Goal: Task Accomplishment & Management: Manage account settings

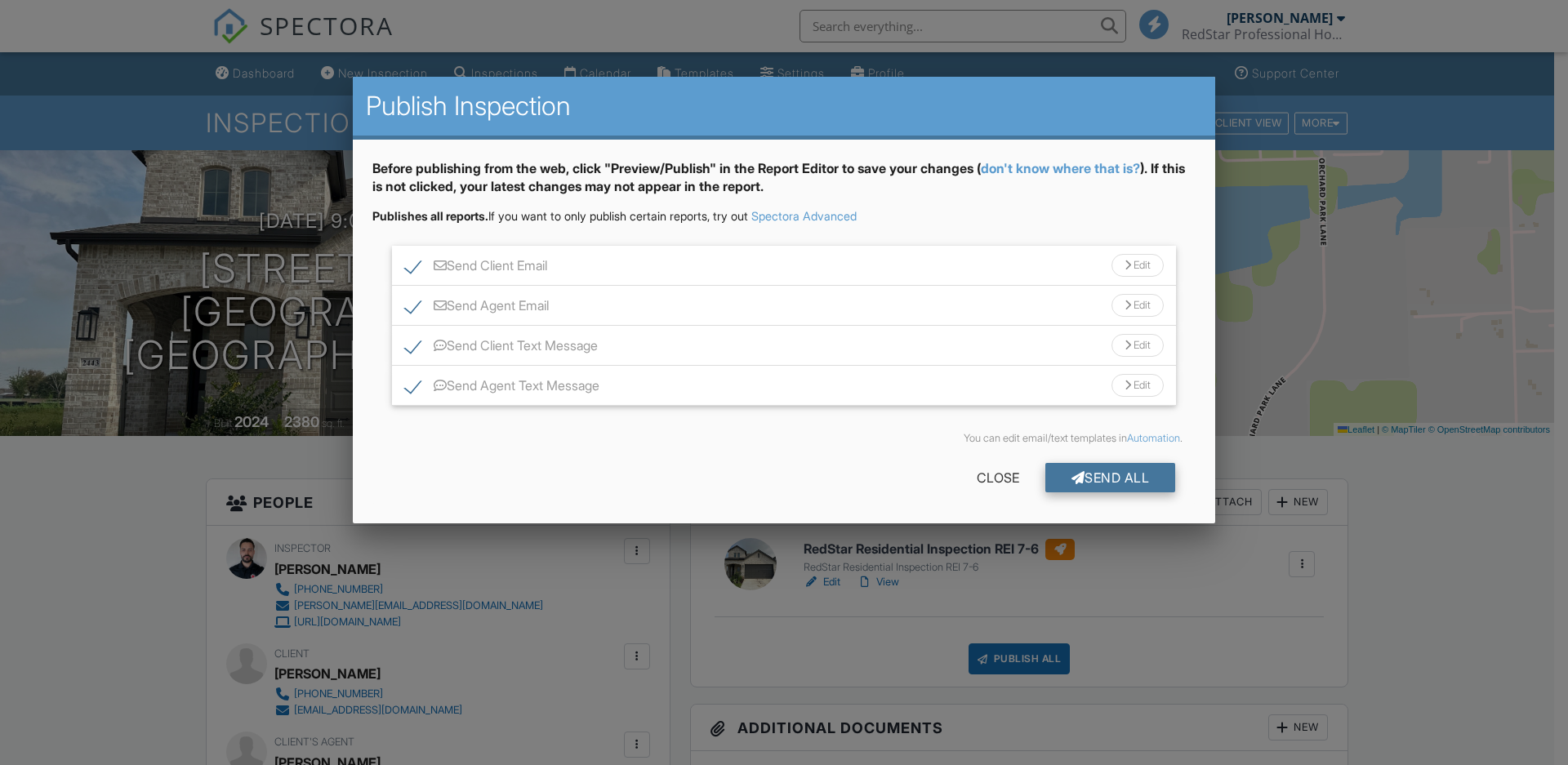
scroll to position [583, 0]
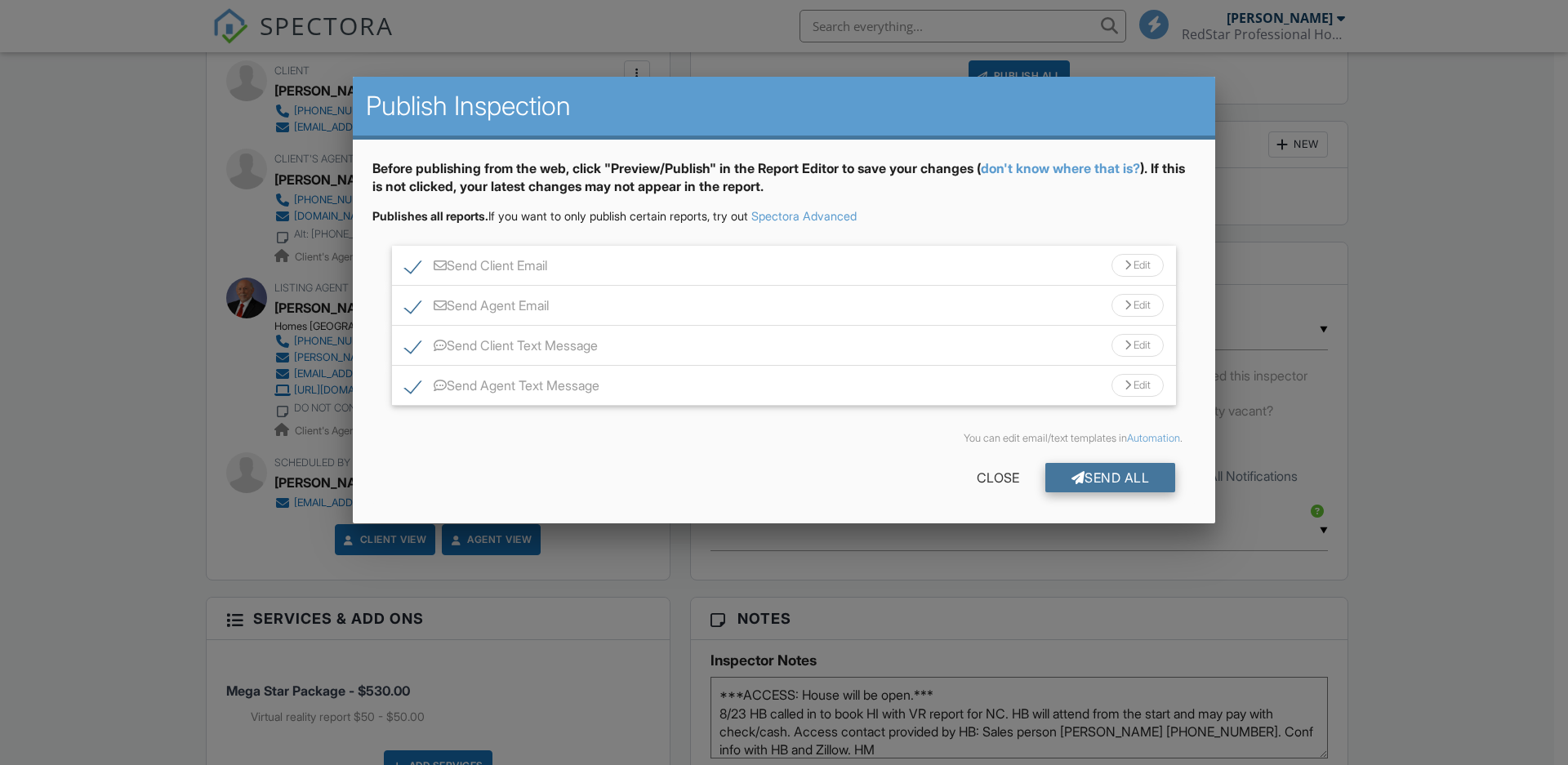
click at [1119, 471] on div "Send All" at bounding box center [1110, 478] width 131 height 29
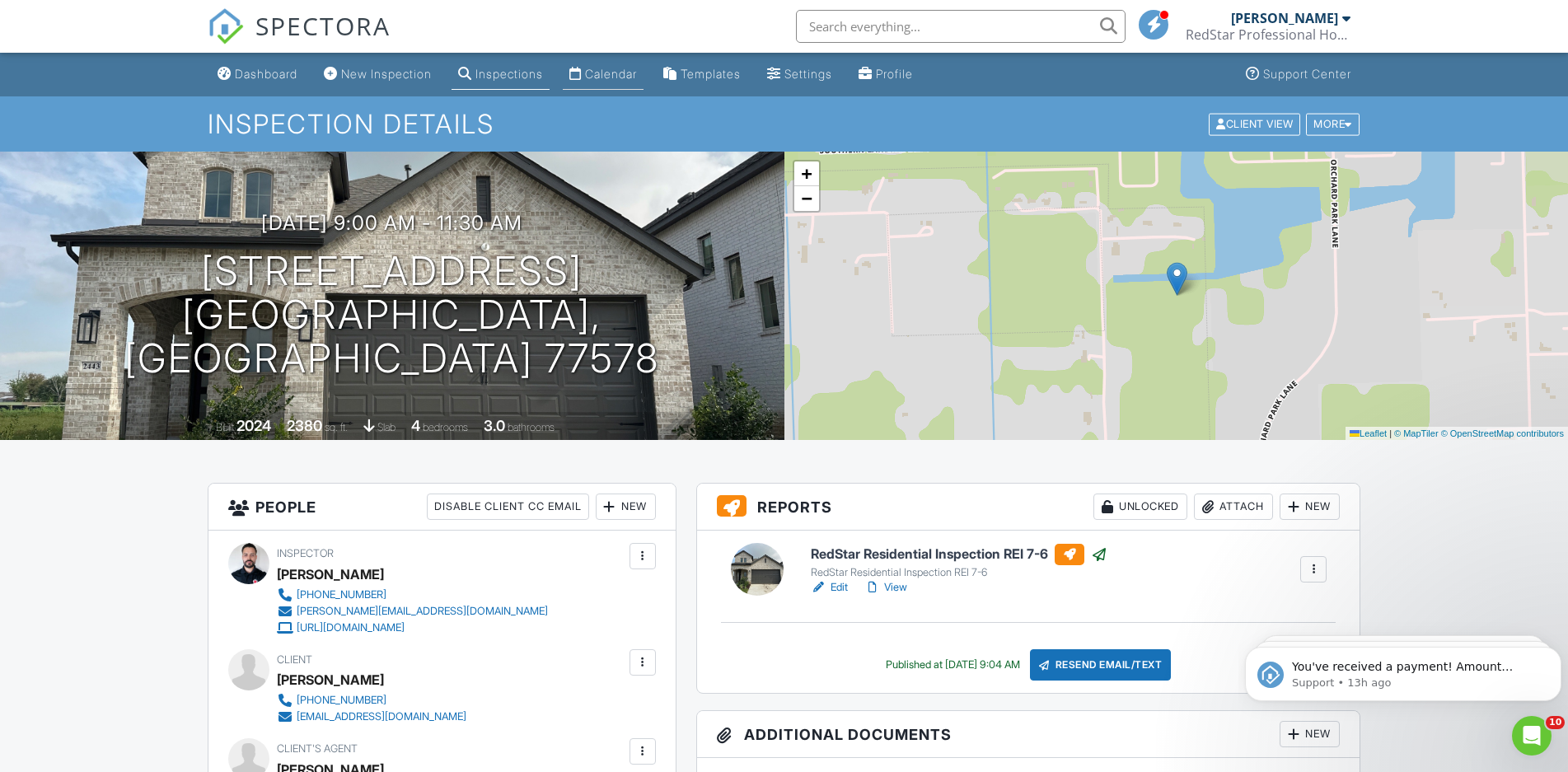
click at [582, 76] on div "Calendar" at bounding box center [576, 73] width 13 height 14
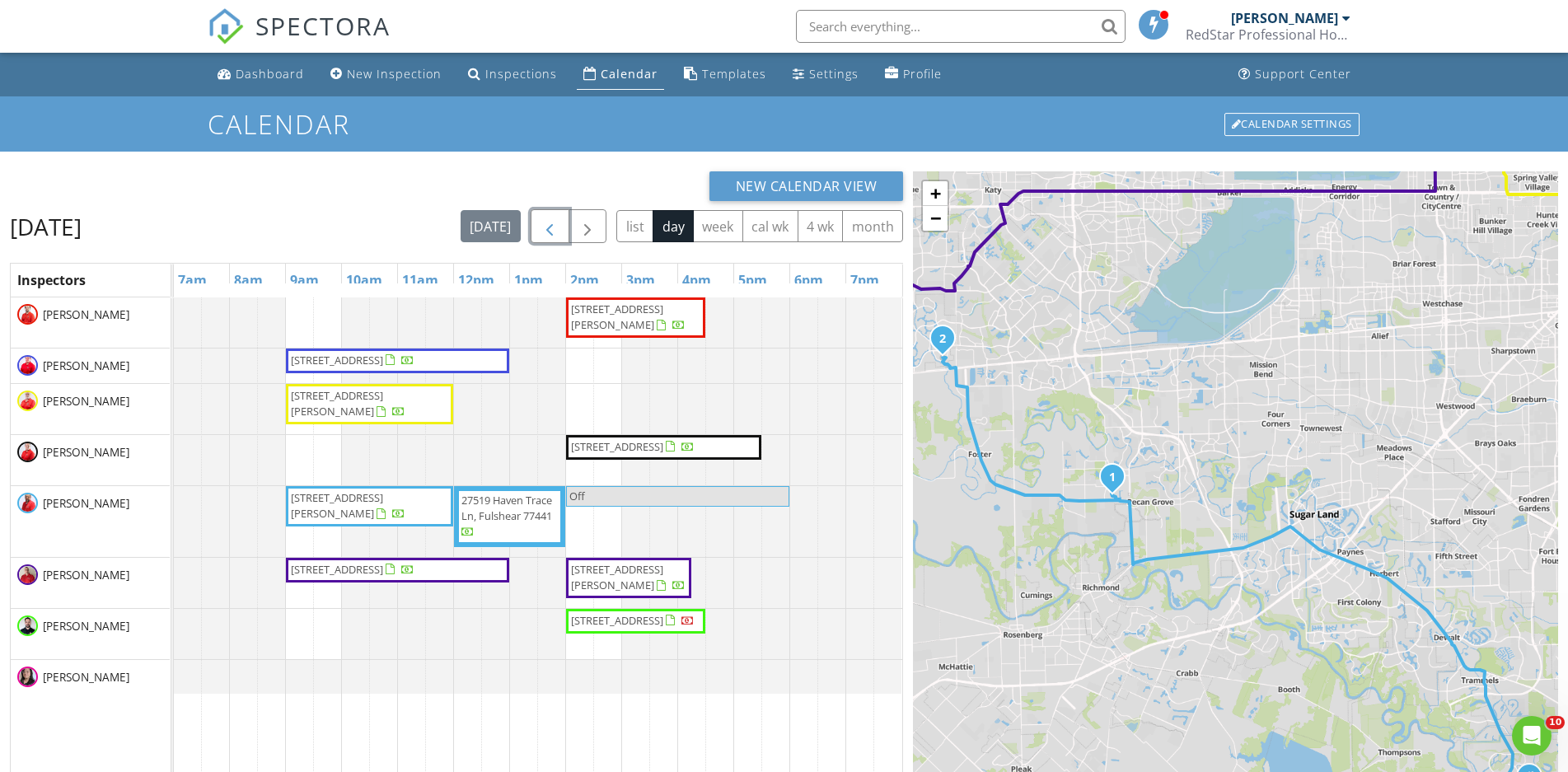
click at [549, 236] on span "button" at bounding box center [549, 226] width 20 height 20
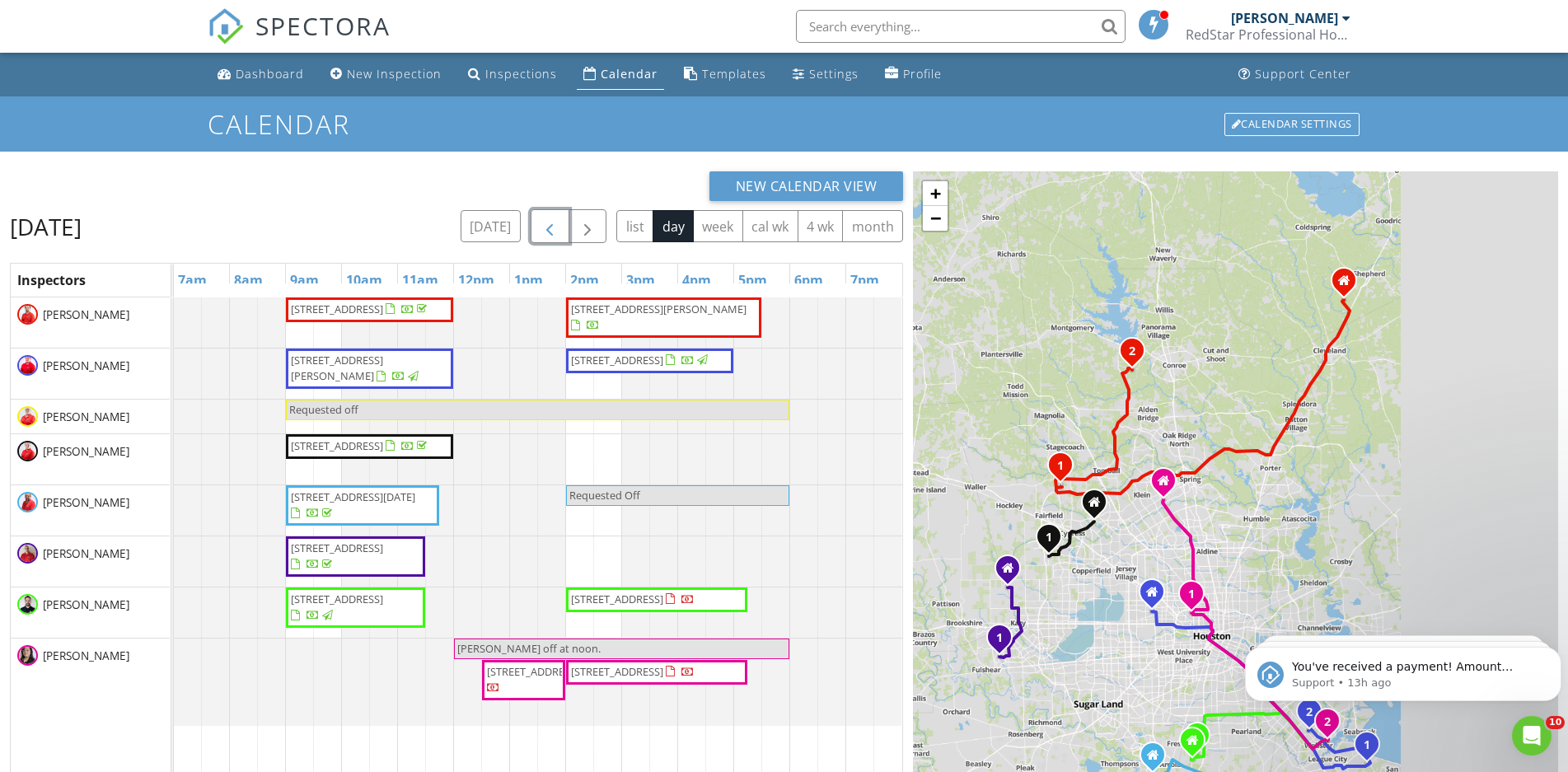
click at [637, 607] on span "1522 Saxony Ln, Houston 77058" at bounding box center [617, 598] width 93 height 15
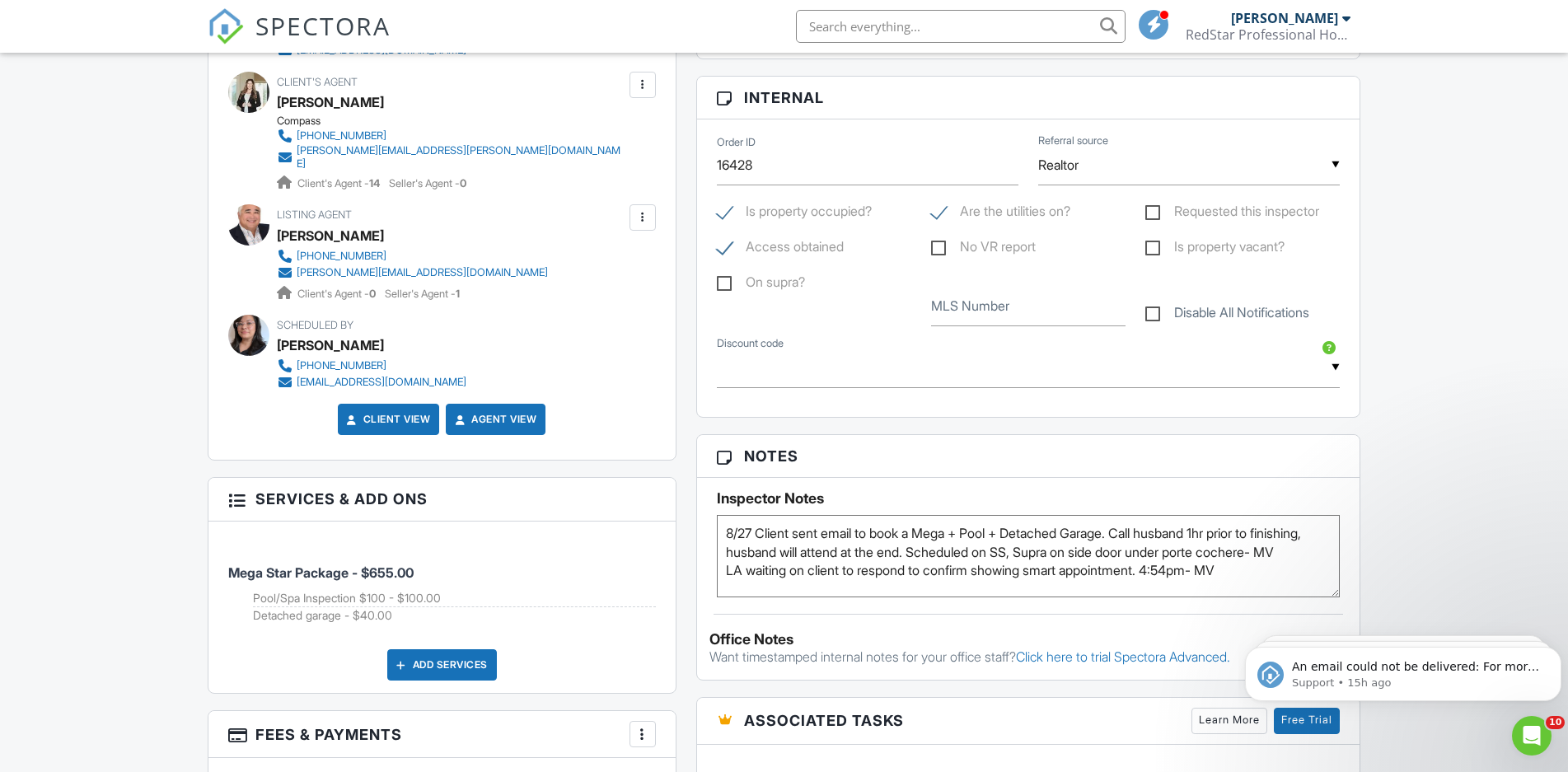
scroll to position [12, 0]
drag, startPoint x: 1193, startPoint y: 581, endPoint x: 697, endPoint y: 579, distance: 496.0
click at [717, 579] on textarea "8/27 Client sent email to book a Mega + Pool + Detached Garage. Call husband 1h…" at bounding box center [1028, 556] width 623 height 82
type textarea "8/27 Client sent email to book a Mega + Pool + Detached Garage. Call husband 1h…"
click at [1394, 379] on div "Dashboard New Inspection Inspections Calendar Templates Settings Profile Suppor…" at bounding box center [784, 644] width 1568 height 2697
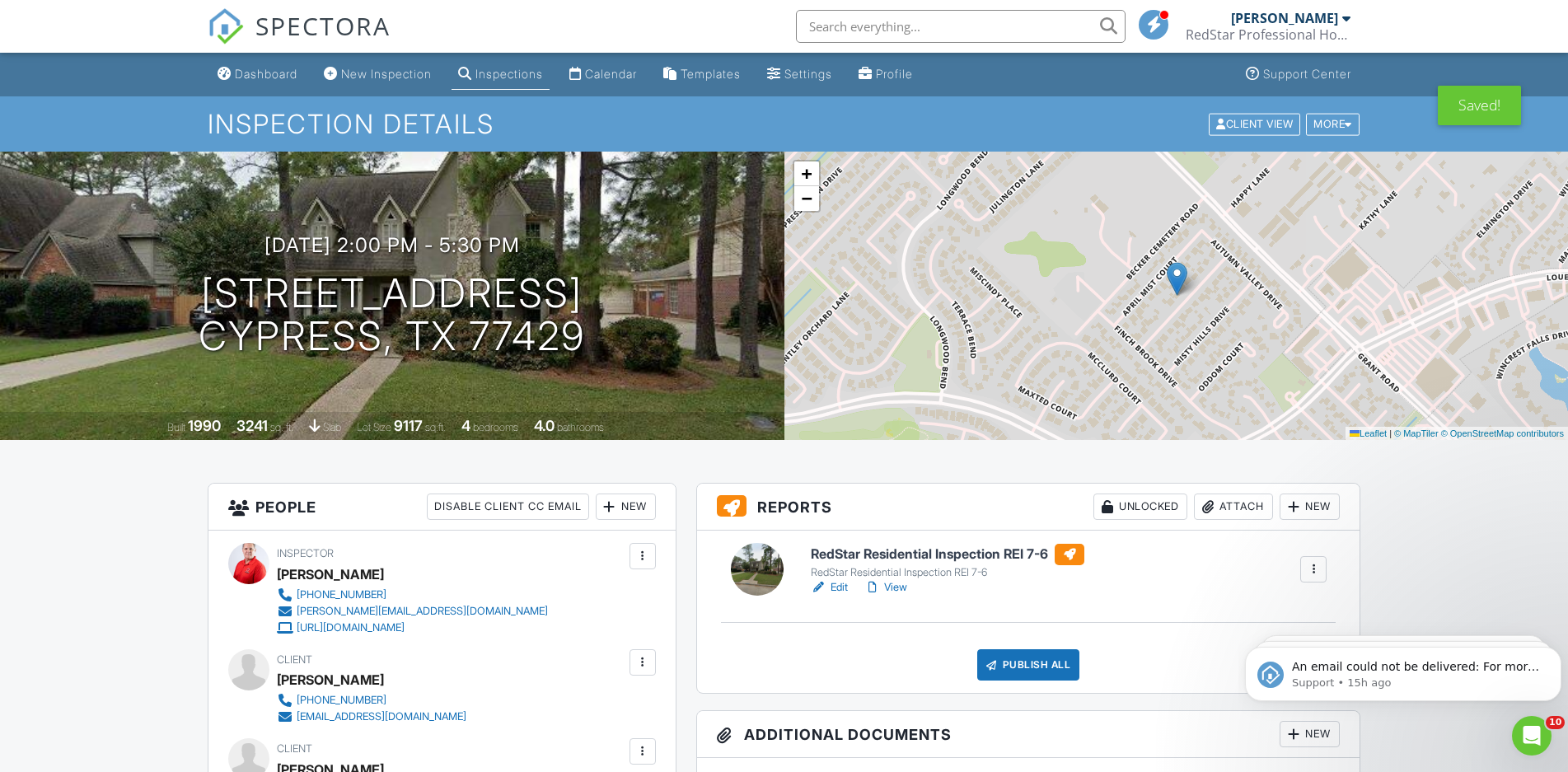
scroll to position [505, 0]
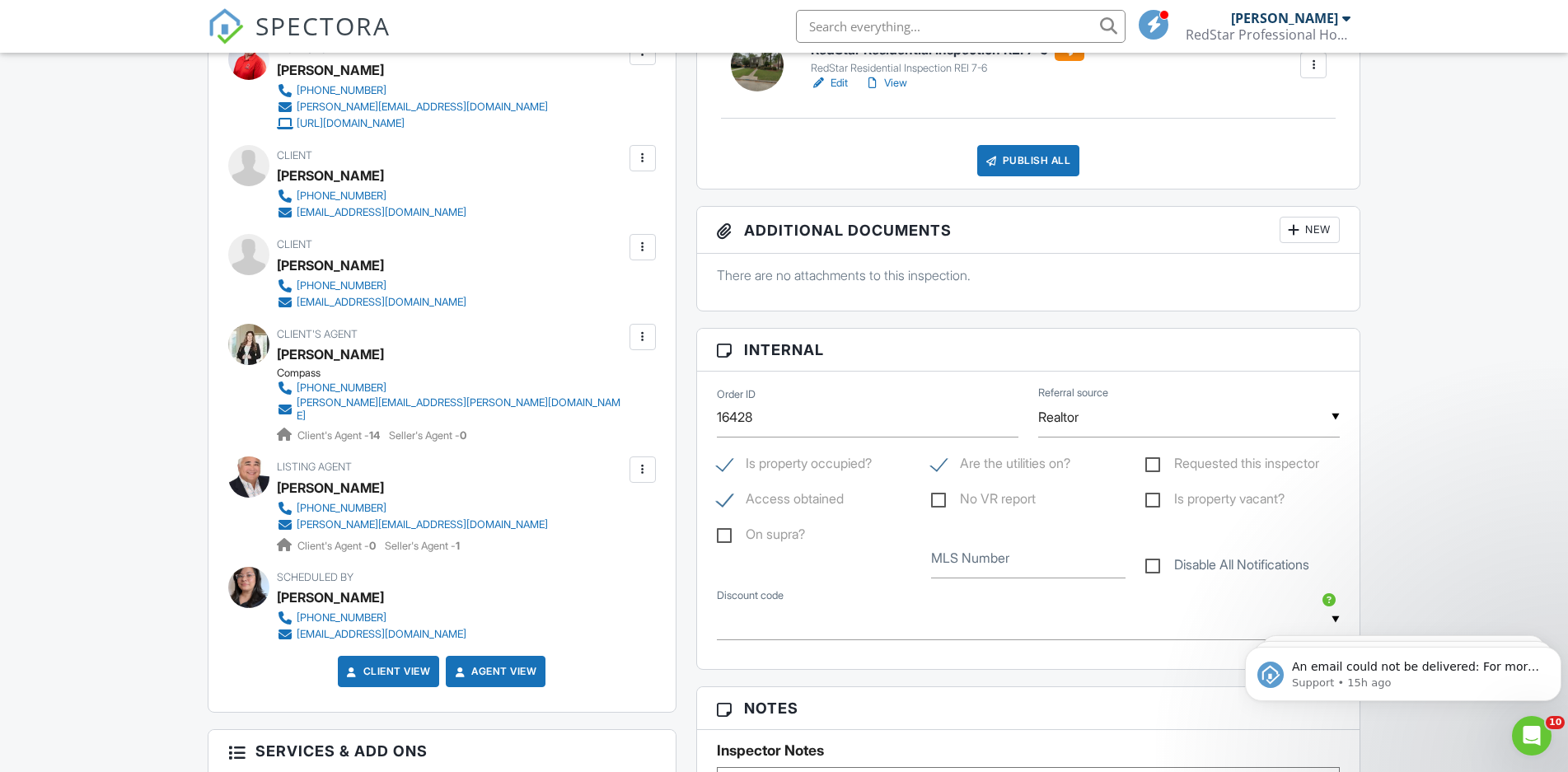
click at [719, 534] on label "On supra?" at bounding box center [761, 537] width 88 height 20
click at [719, 534] on input "On supra?" at bounding box center [722, 537] width 11 height 11
checkbox input "true"
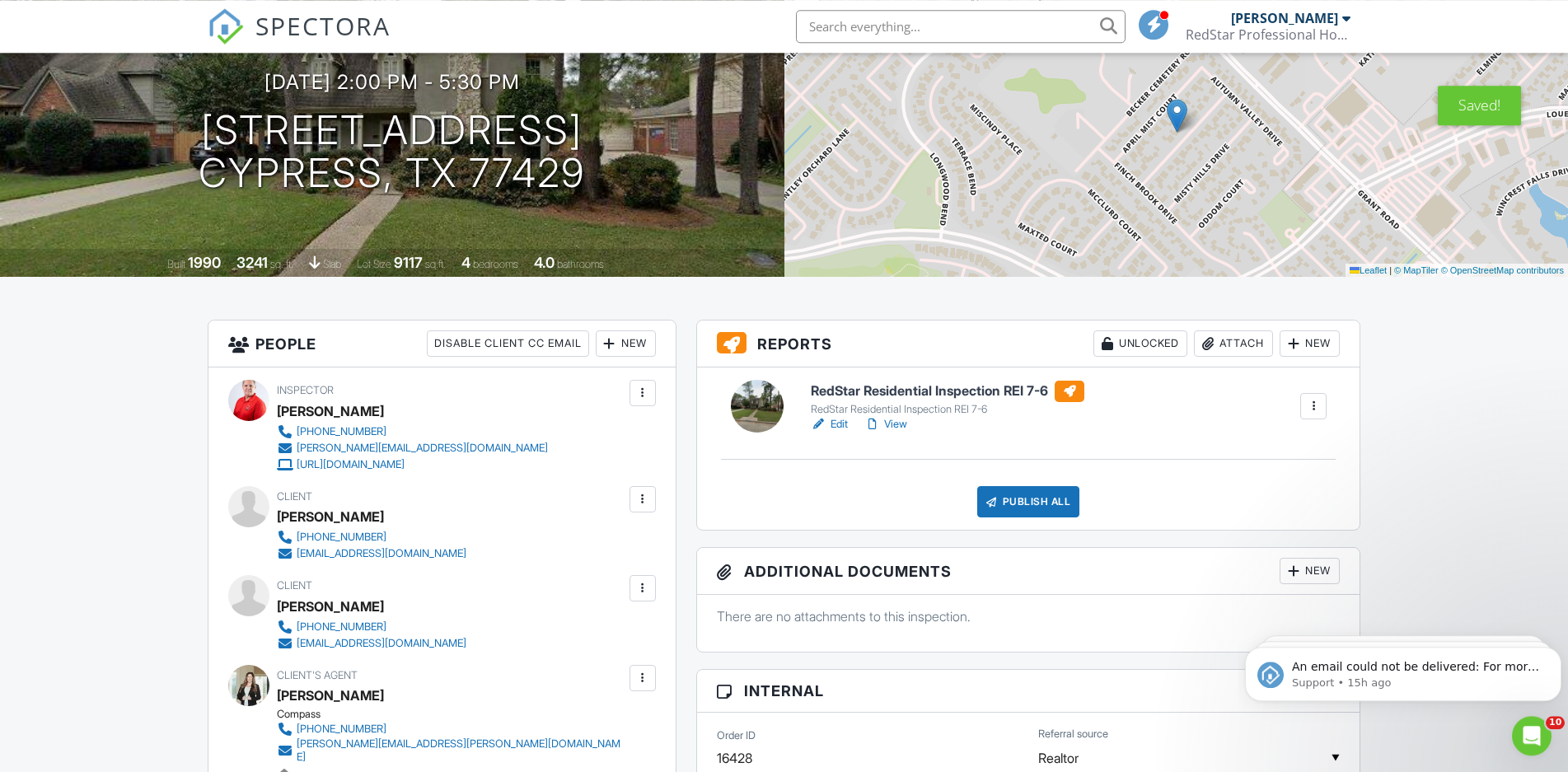
scroll to position [0, 0]
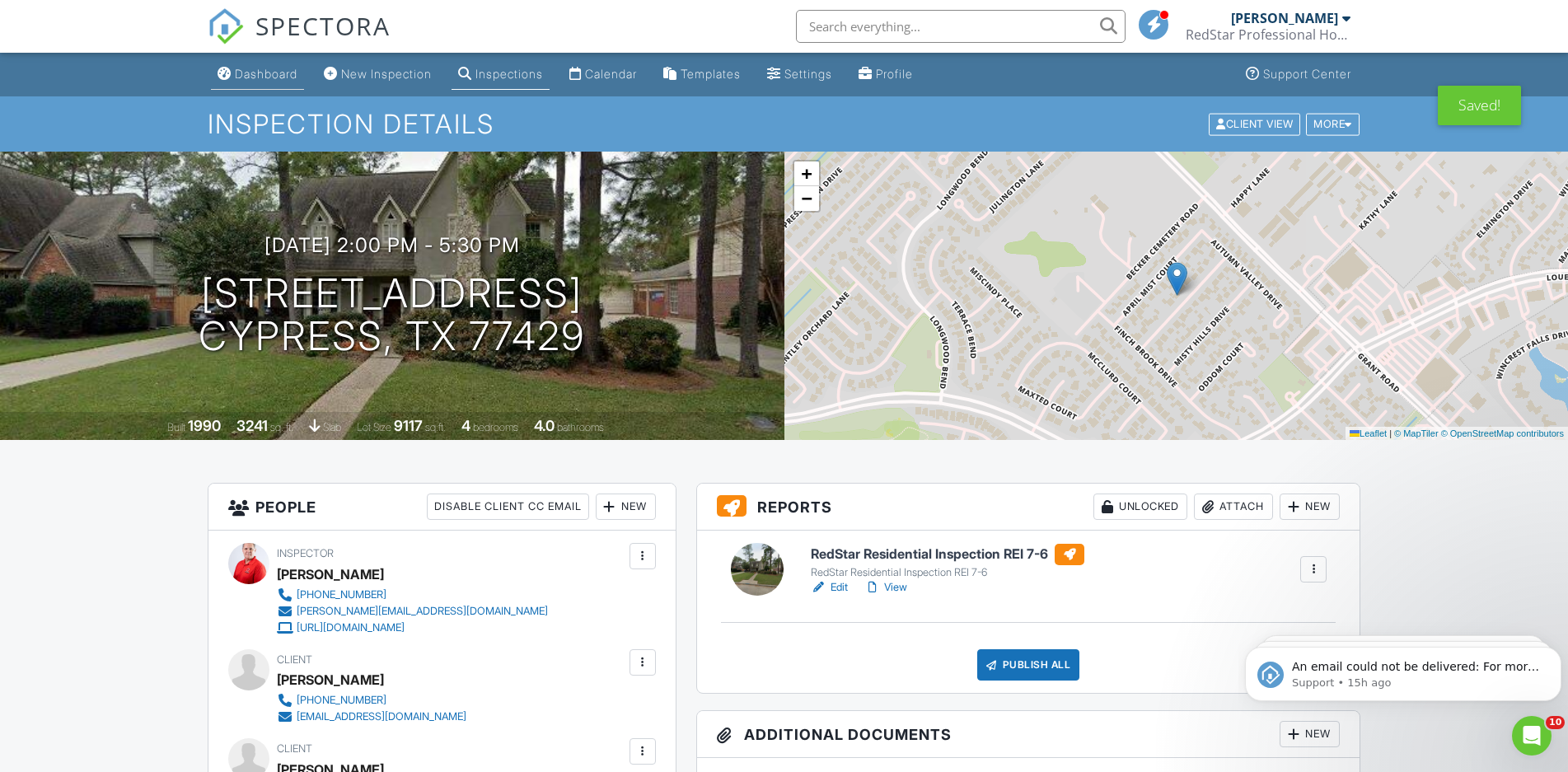
click at [263, 67] on div "Dashboard" at bounding box center [266, 73] width 62 height 14
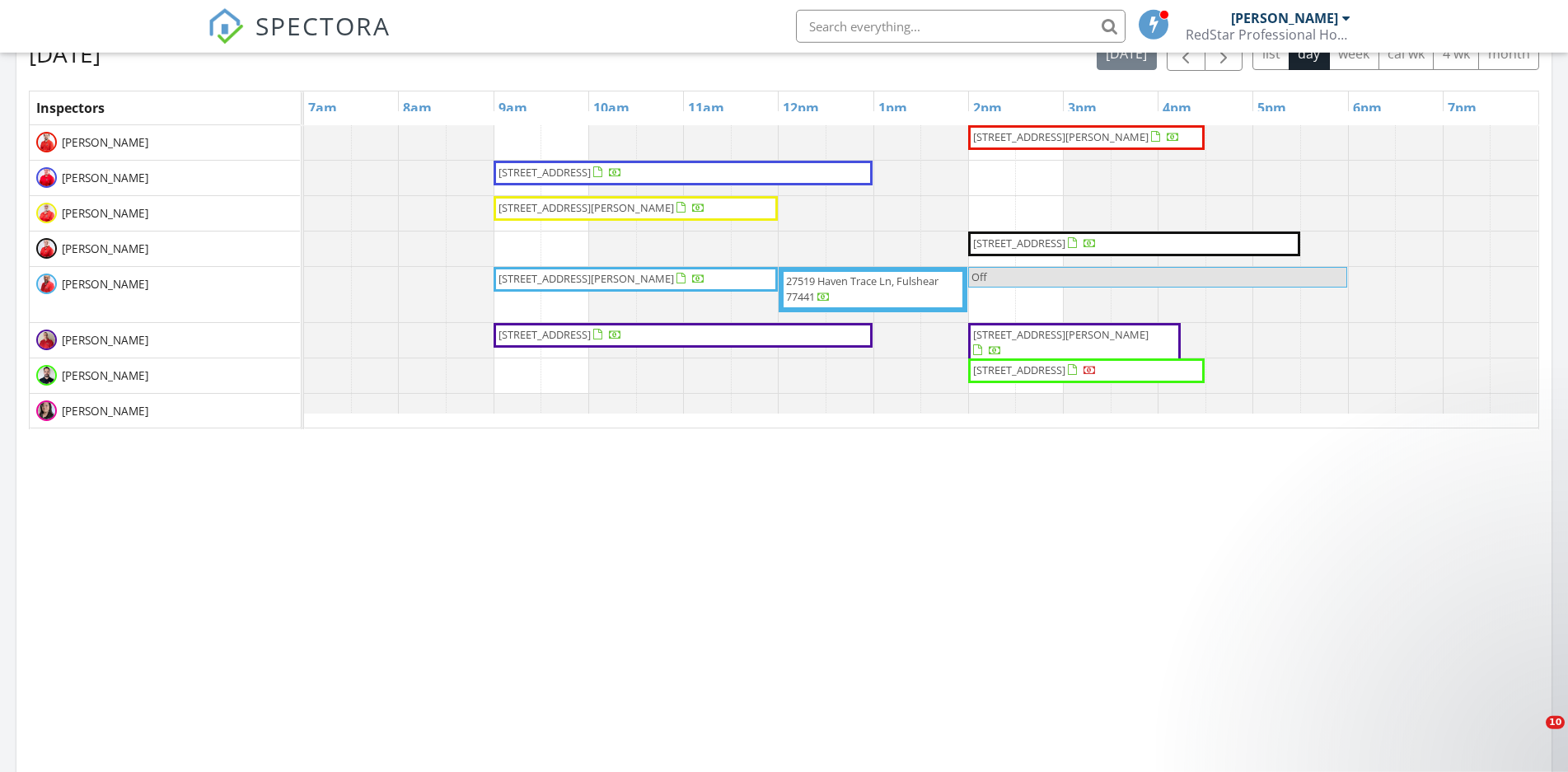
scroll to position [1515, 1584]
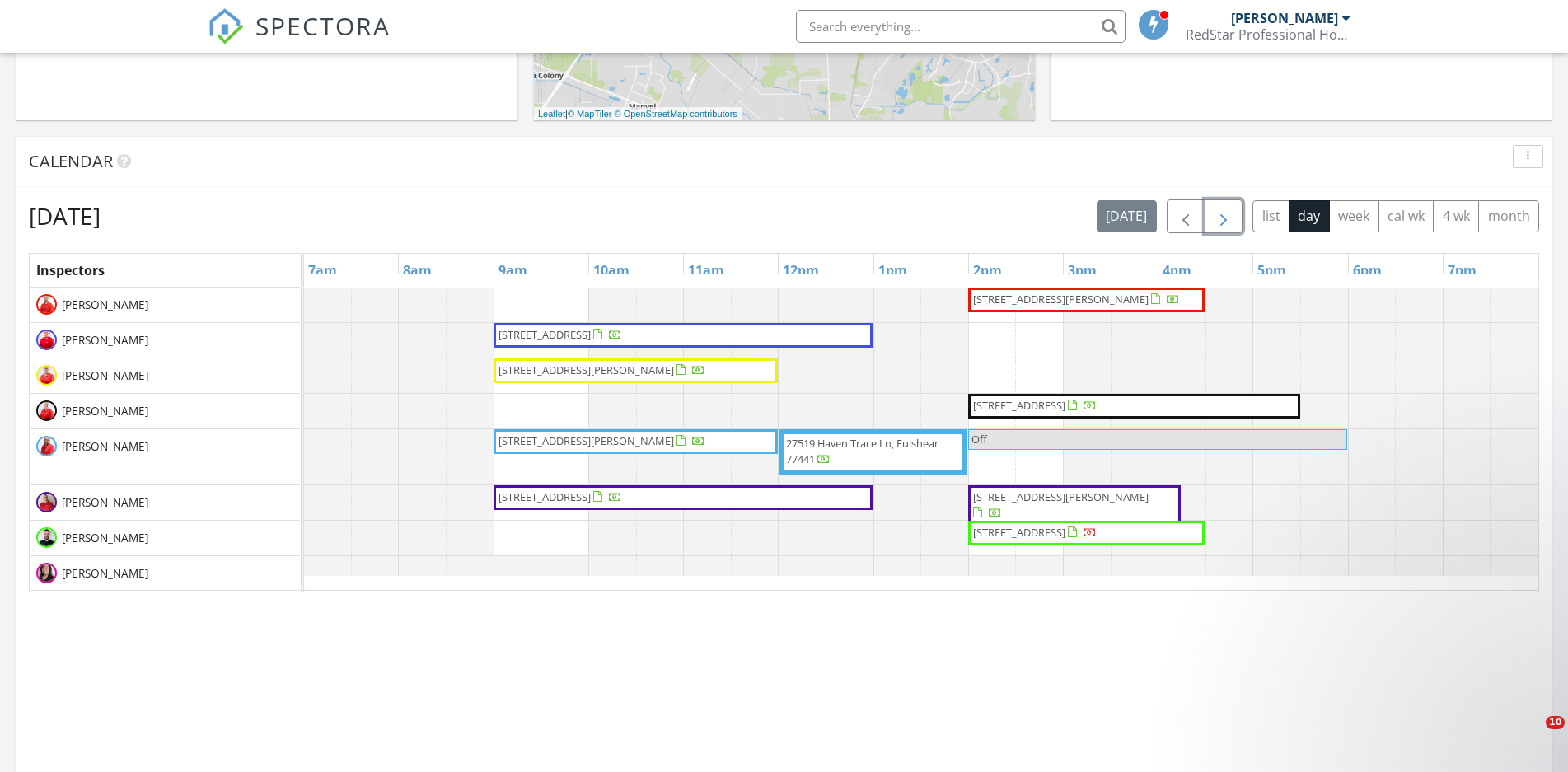
click at [1224, 226] on span "button" at bounding box center [1224, 217] width 20 height 20
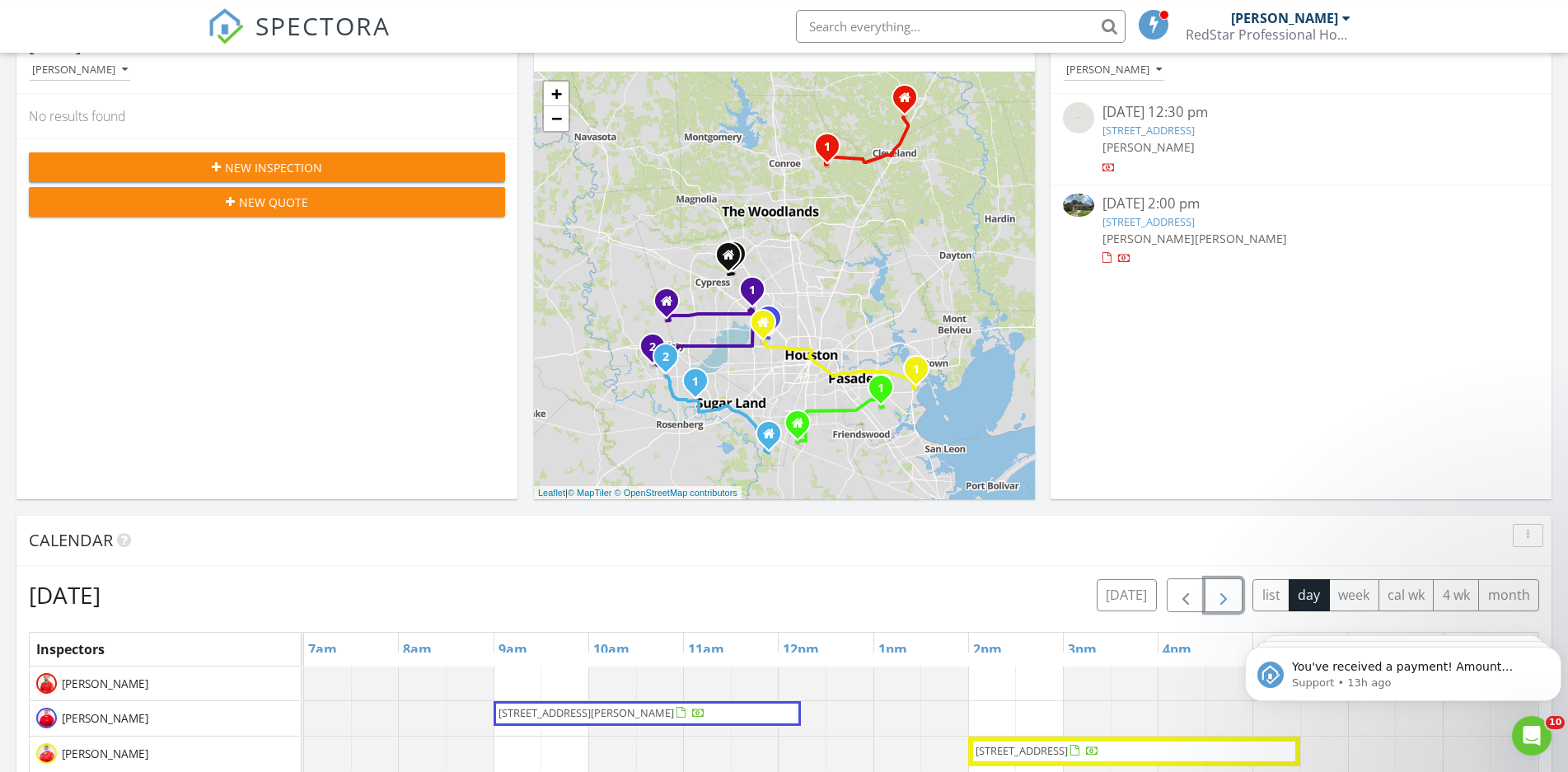
scroll to position [0, 0]
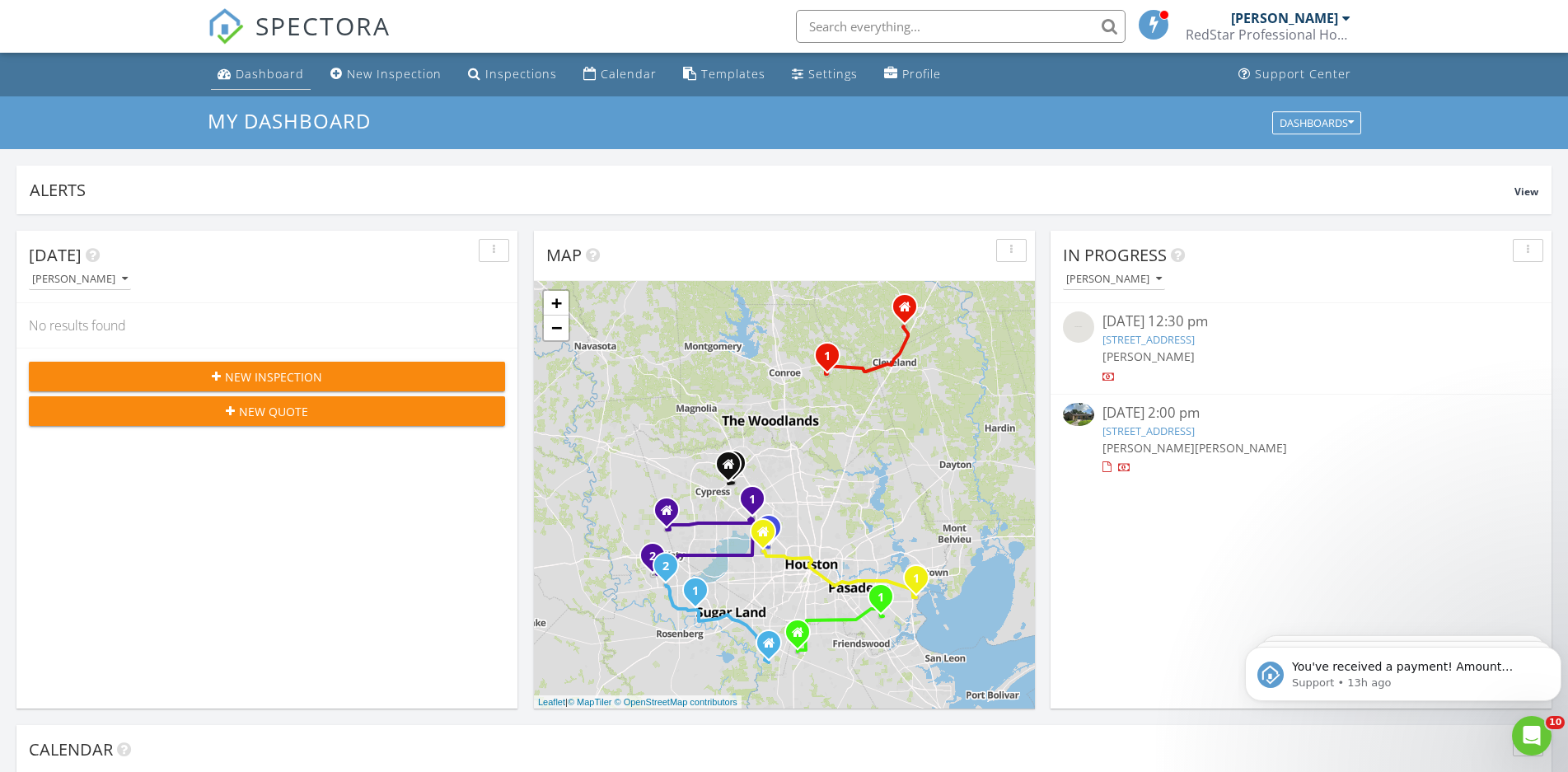
click at [265, 75] on div "Dashboard" at bounding box center [270, 74] width 68 height 16
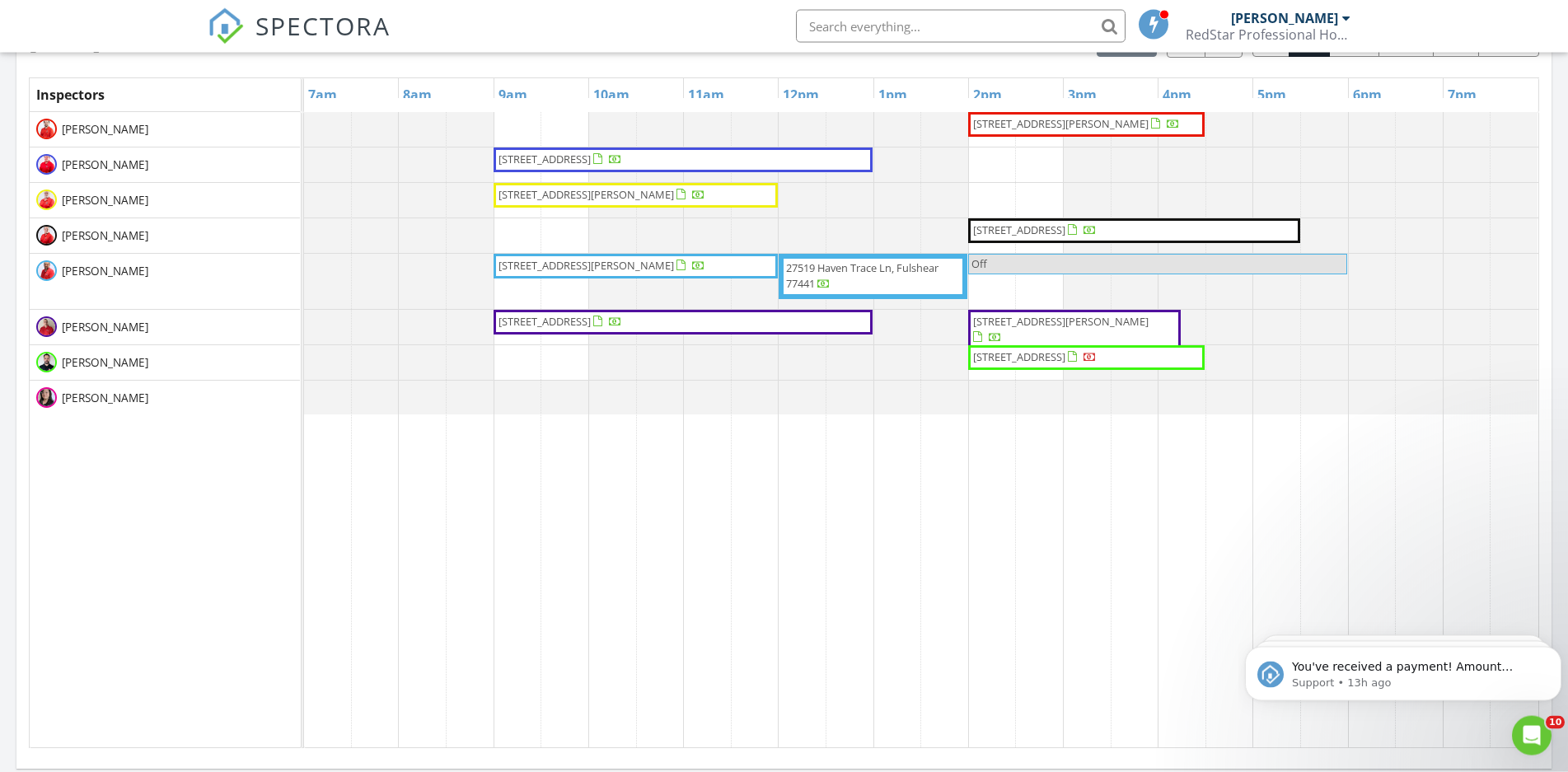
scroll to position [672, 0]
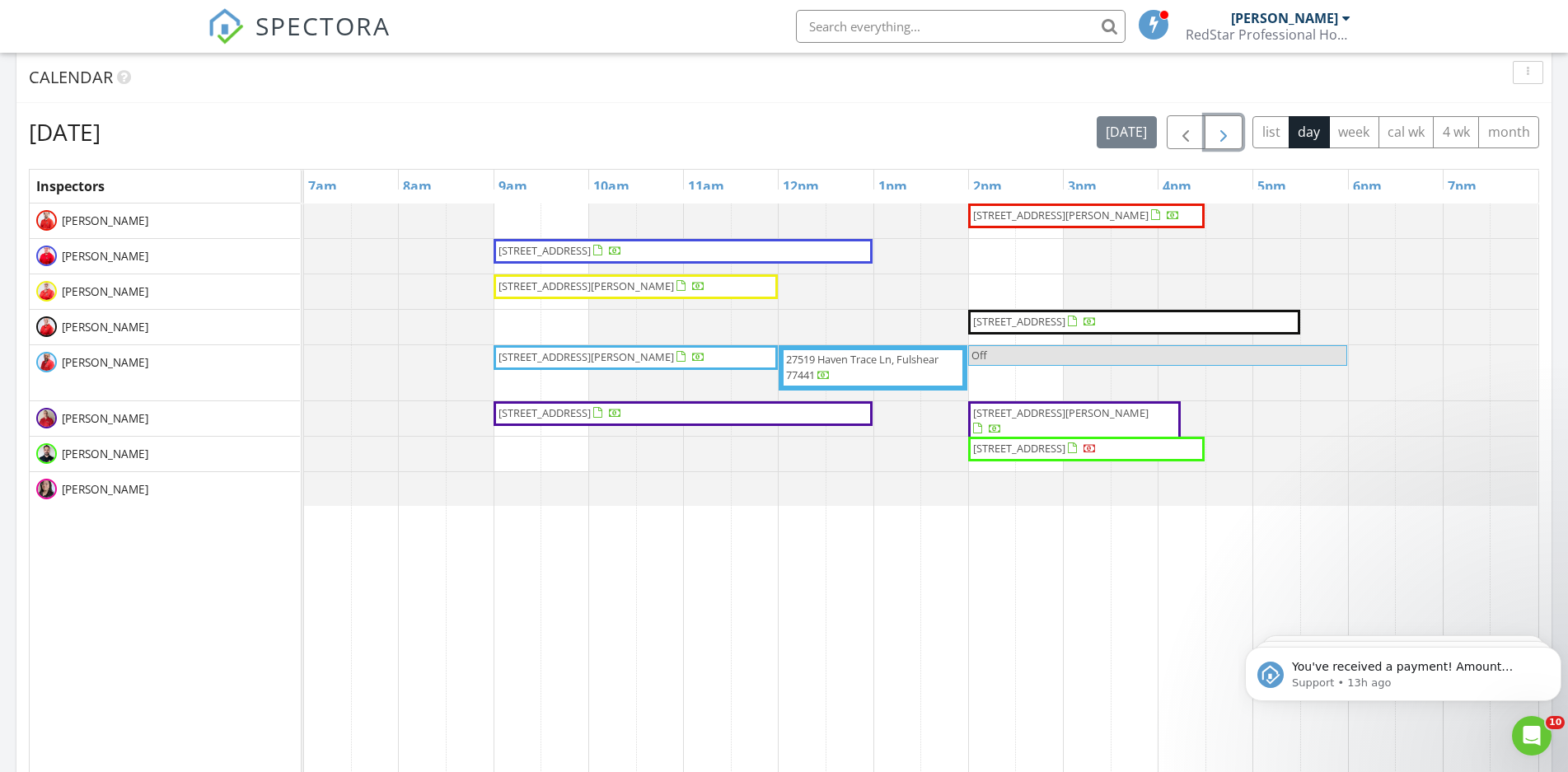
click at [1226, 129] on span "button" at bounding box center [1224, 133] width 20 height 20
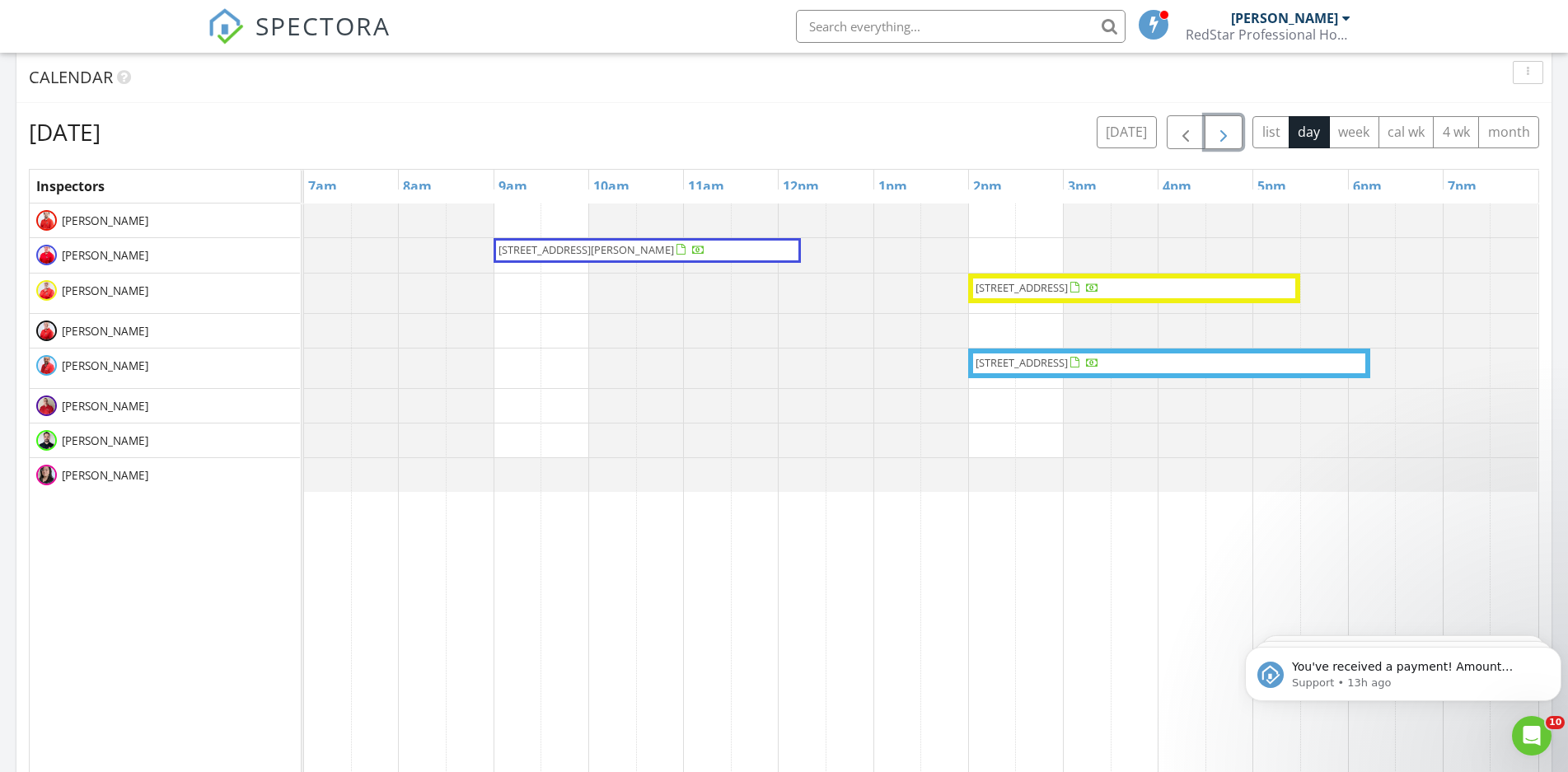
click at [1226, 129] on span "button" at bounding box center [1224, 133] width 20 height 20
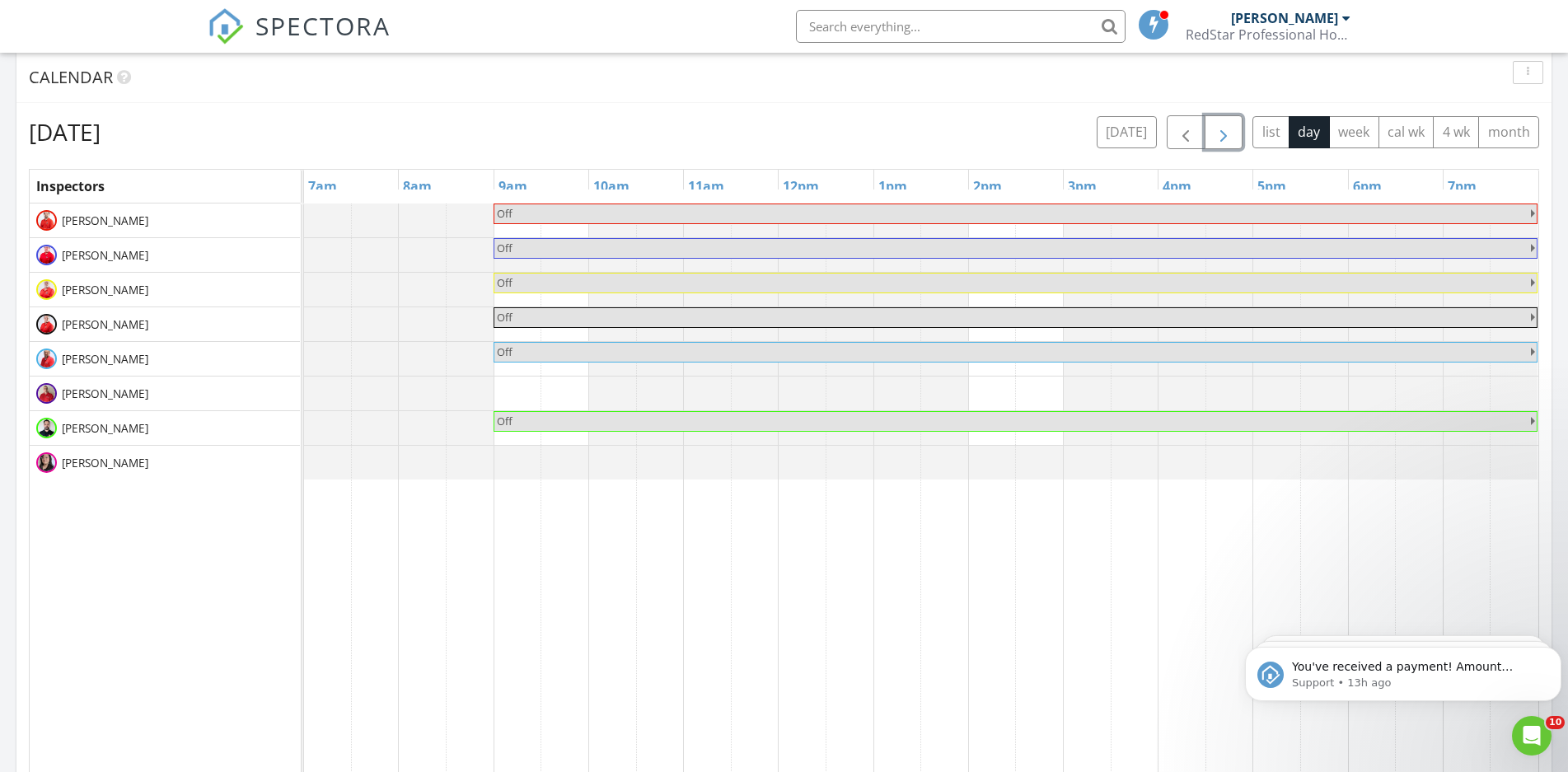
click at [1226, 129] on span "button" at bounding box center [1224, 133] width 20 height 20
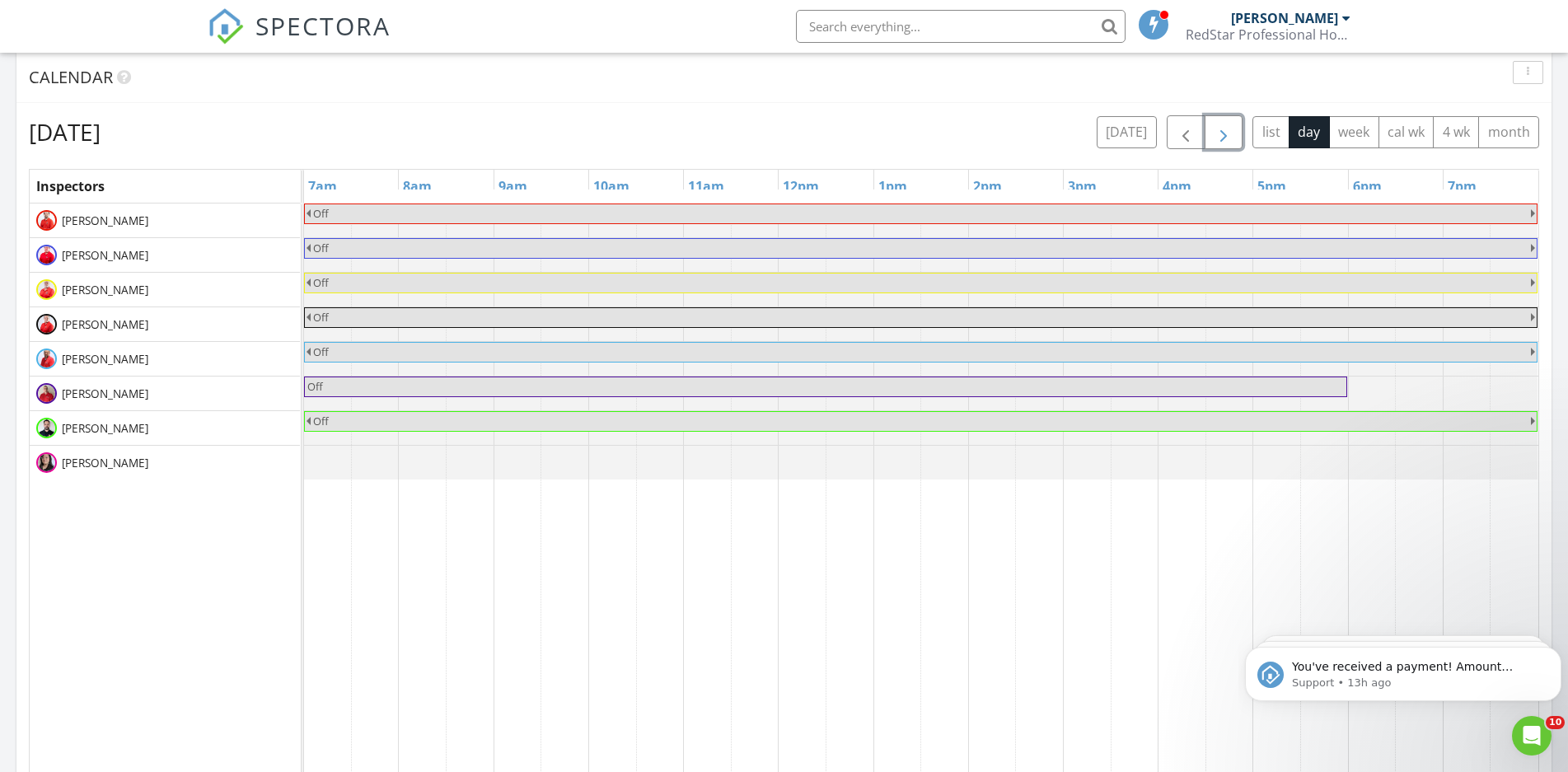
click at [1226, 129] on span "button" at bounding box center [1224, 133] width 20 height 20
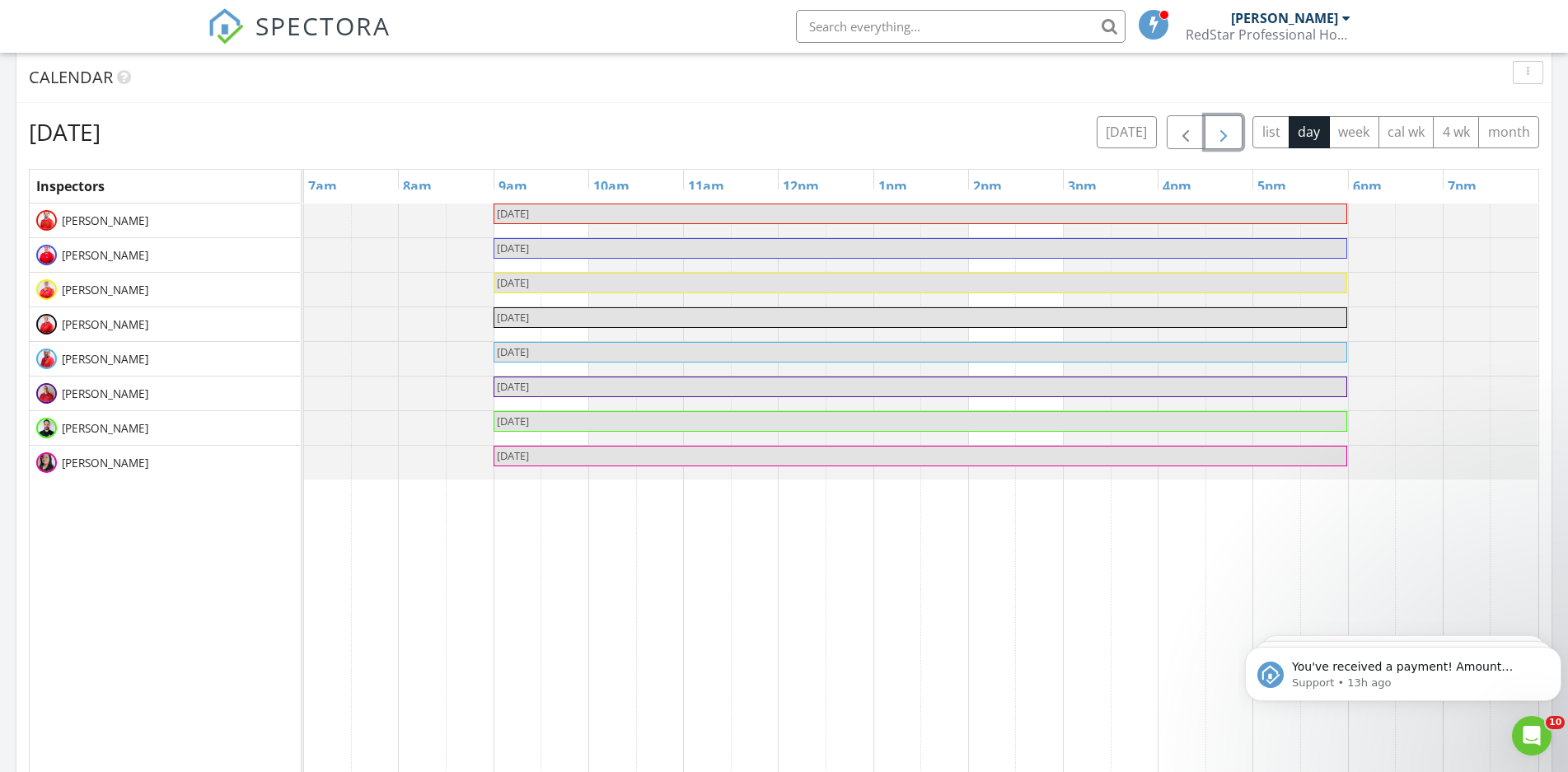
click at [1226, 129] on span "button" at bounding box center [1224, 133] width 20 height 20
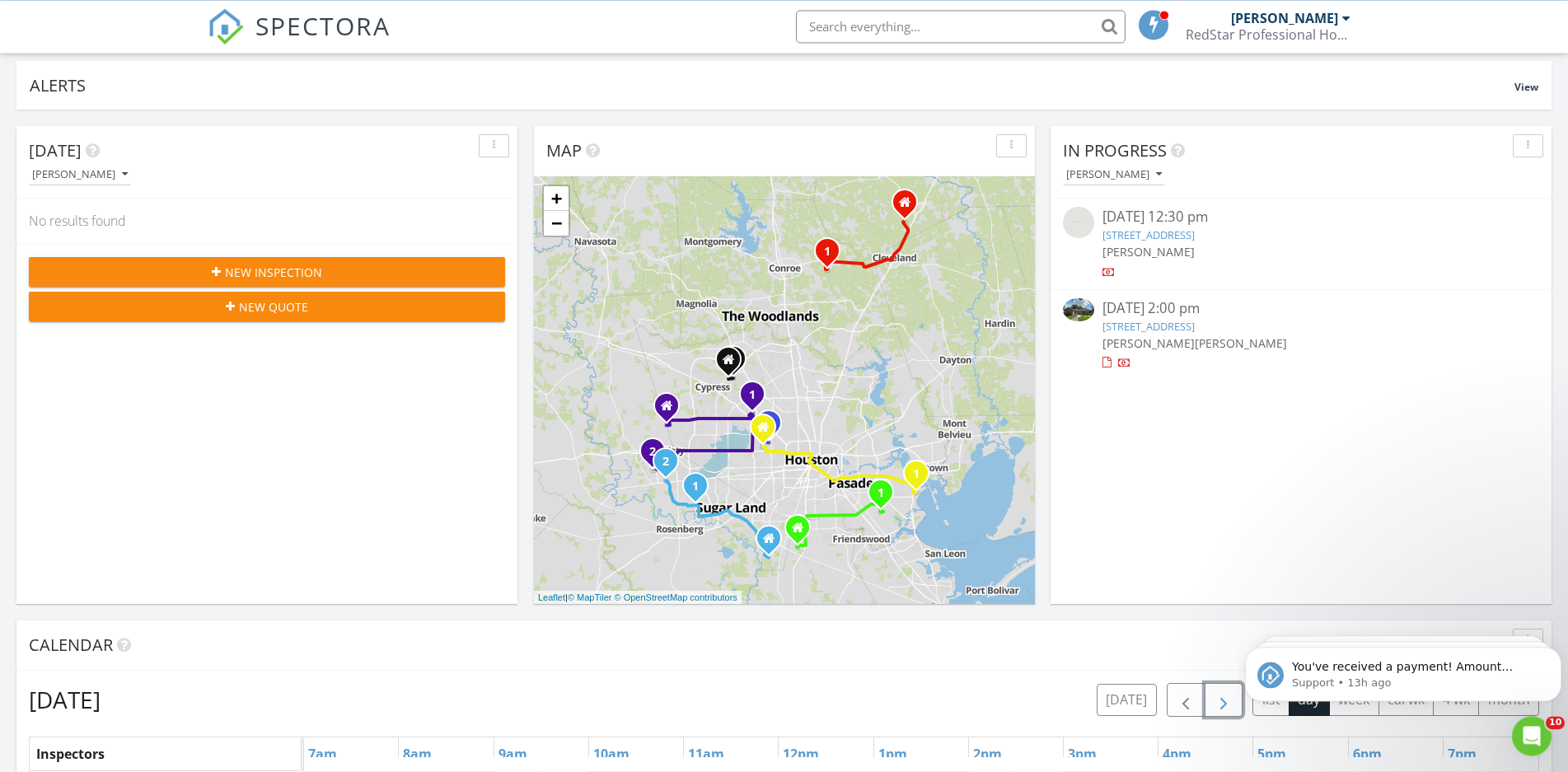
scroll to position [0, 0]
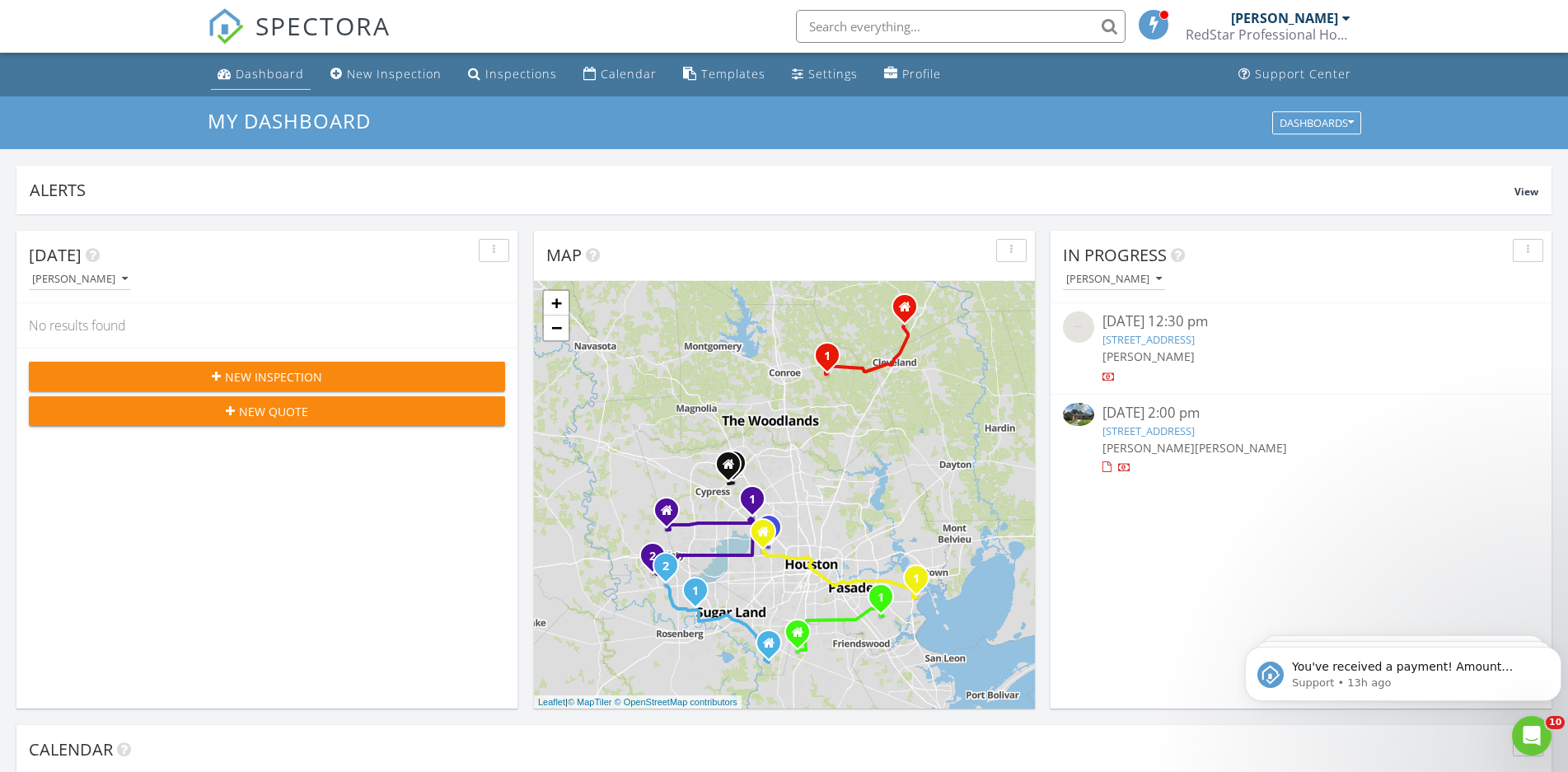
click at [274, 80] on div "Dashboard" at bounding box center [270, 74] width 68 height 16
click at [271, 92] on li "Dashboard" at bounding box center [261, 74] width 106 height 44
click at [262, 72] on div "Dashboard" at bounding box center [270, 74] width 68 height 16
click at [592, 70] on link "Calendar" at bounding box center [620, 74] width 87 height 30
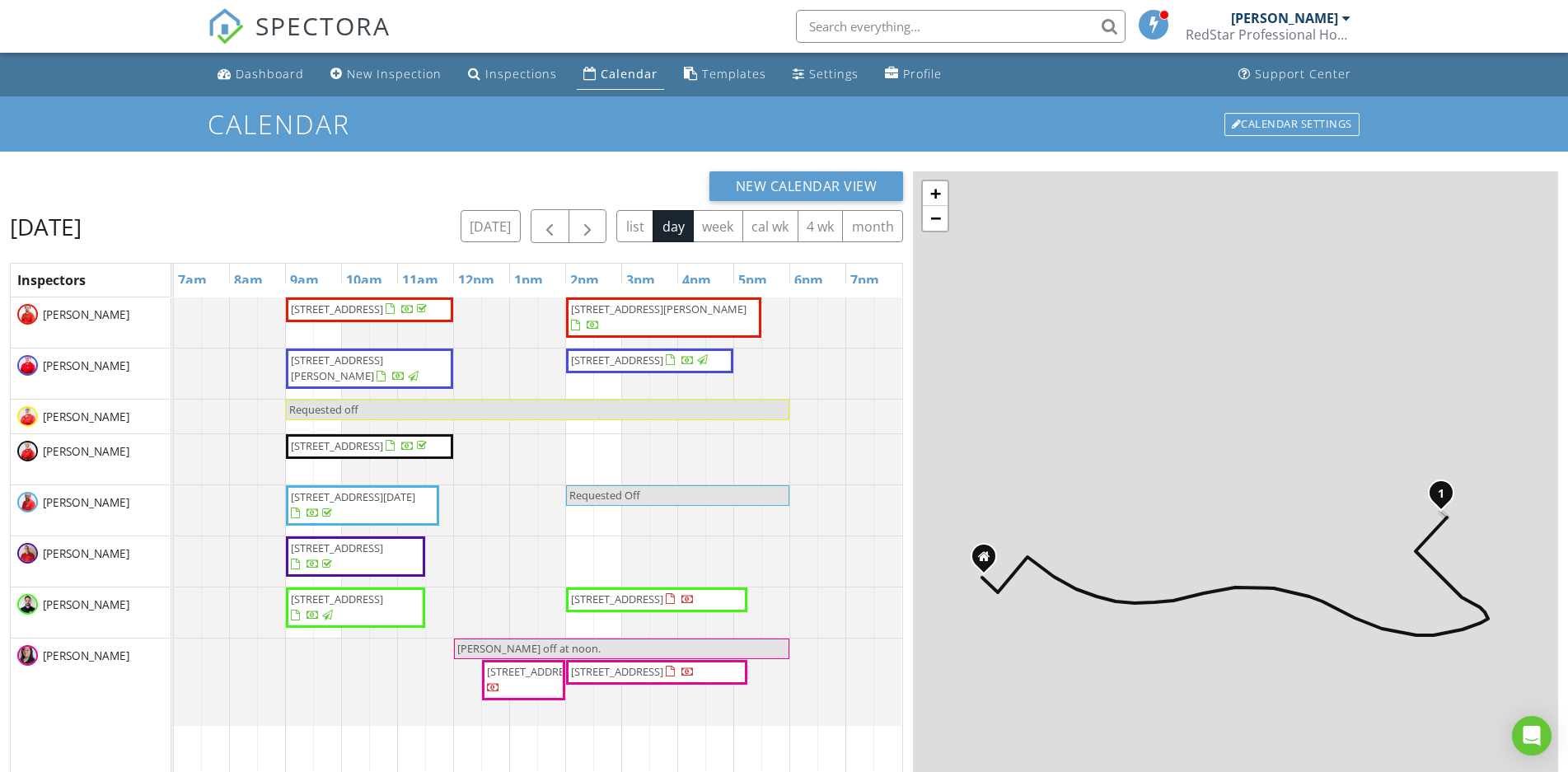
click at [636, 605] on span "[STREET_ADDRESS]" at bounding box center [617, 598] width 93 height 15
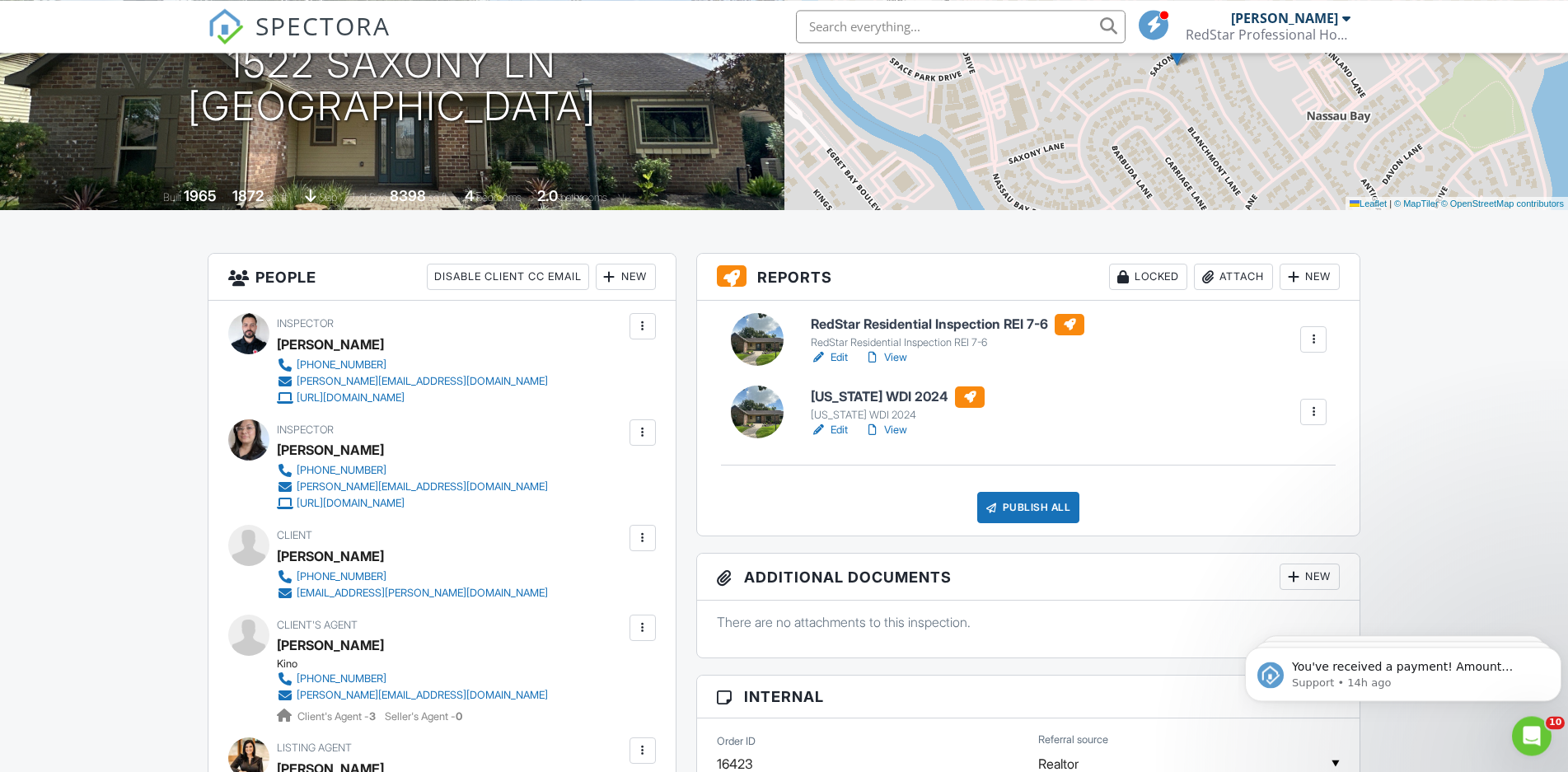
scroll to position [84, 0]
